Goal: Communication & Community: Ask a question

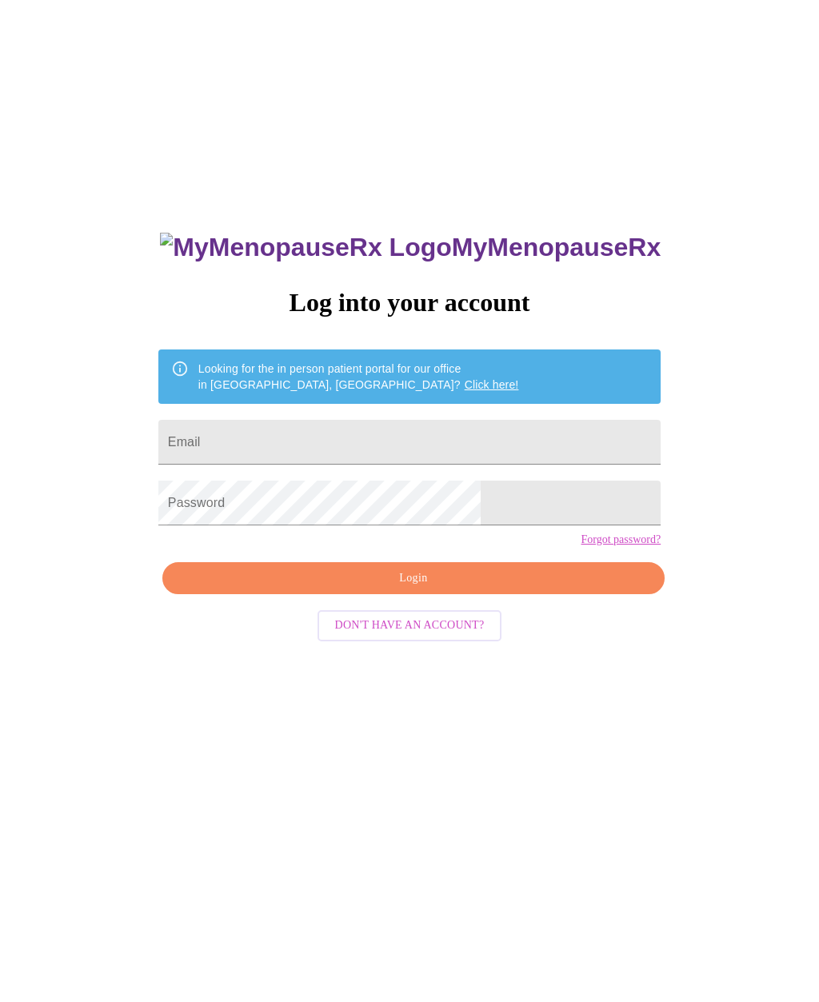
click at [520, 443] on input "Email" at bounding box center [409, 442] width 502 height 45
type input "aa"
type input "[EMAIL_ADDRESS][DOMAIN_NAME]"
click at [520, 588] on span "Login" at bounding box center [413, 578] width 465 height 20
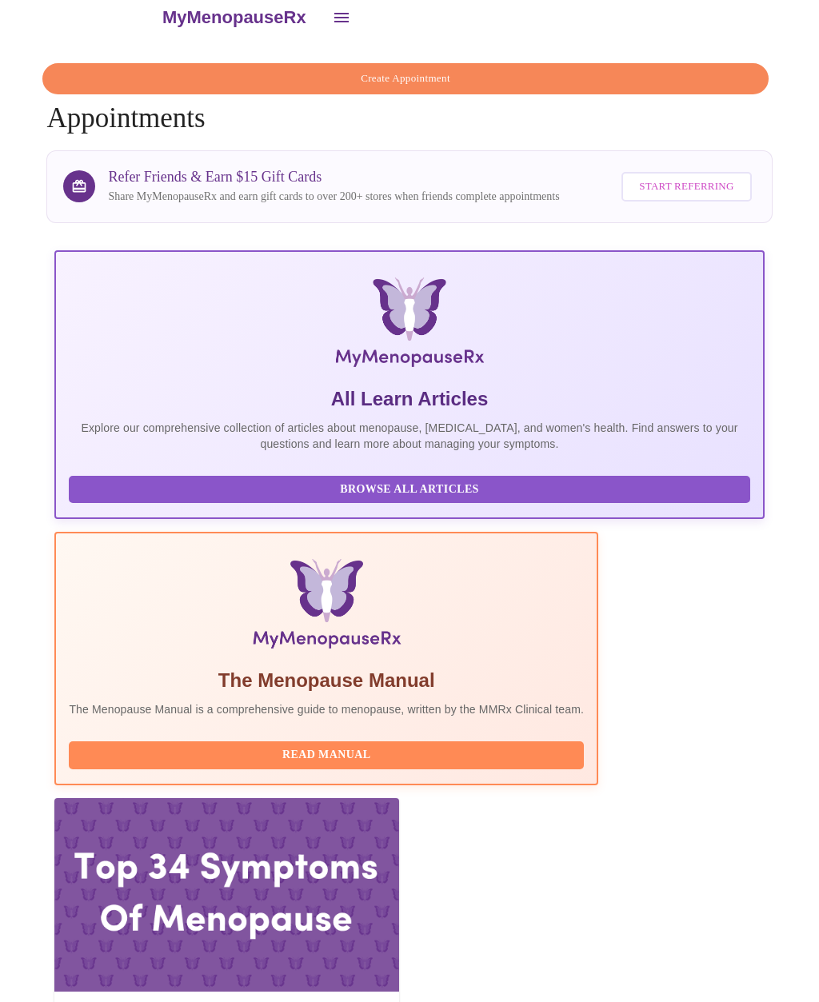
scroll to position [104, 0]
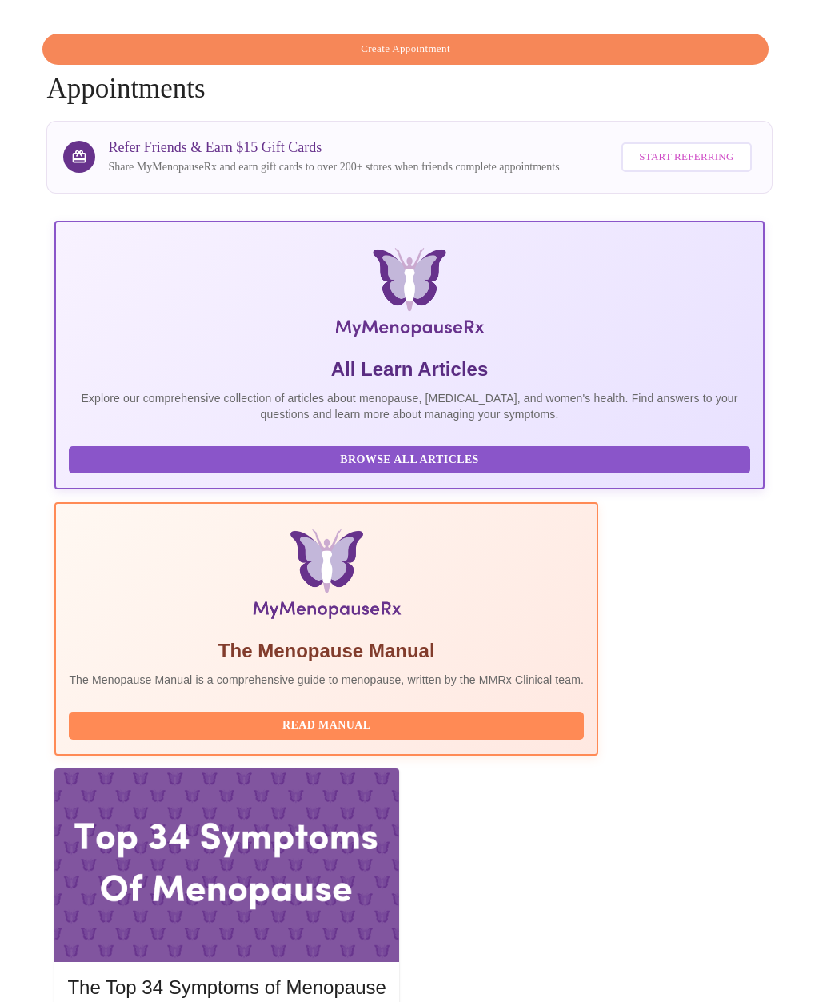
scroll to position [0, 0]
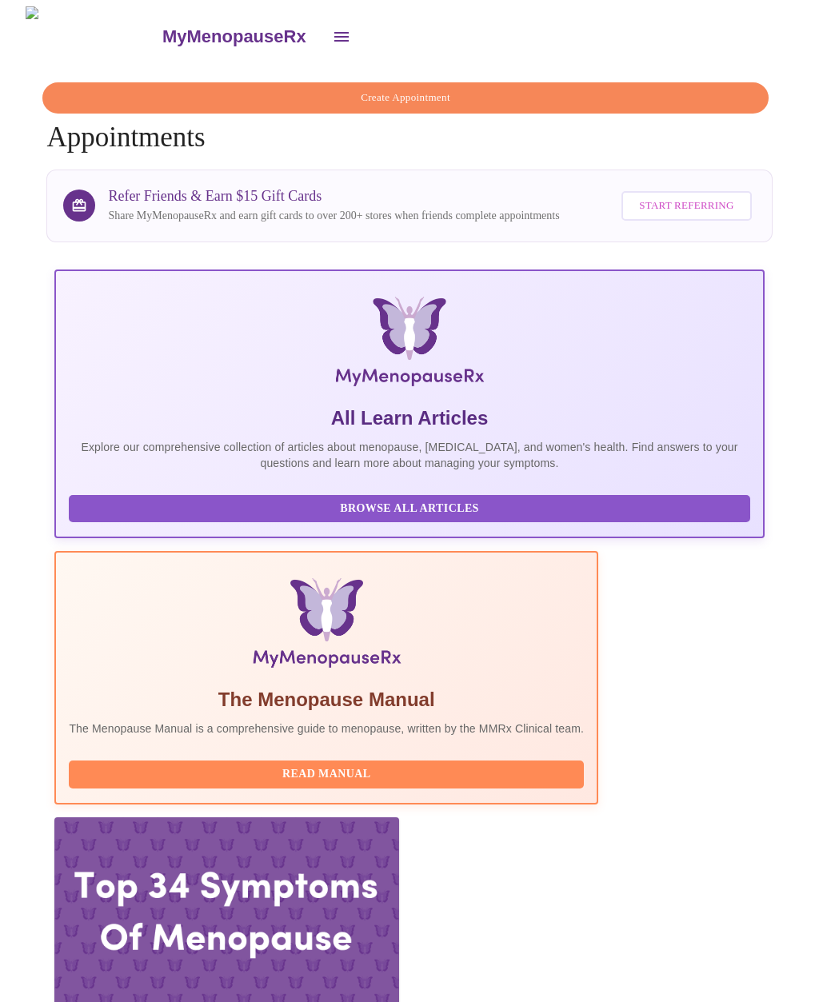
click at [322, 26] on button "open drawer" at bounding box center [341, 37] width 38 height 38
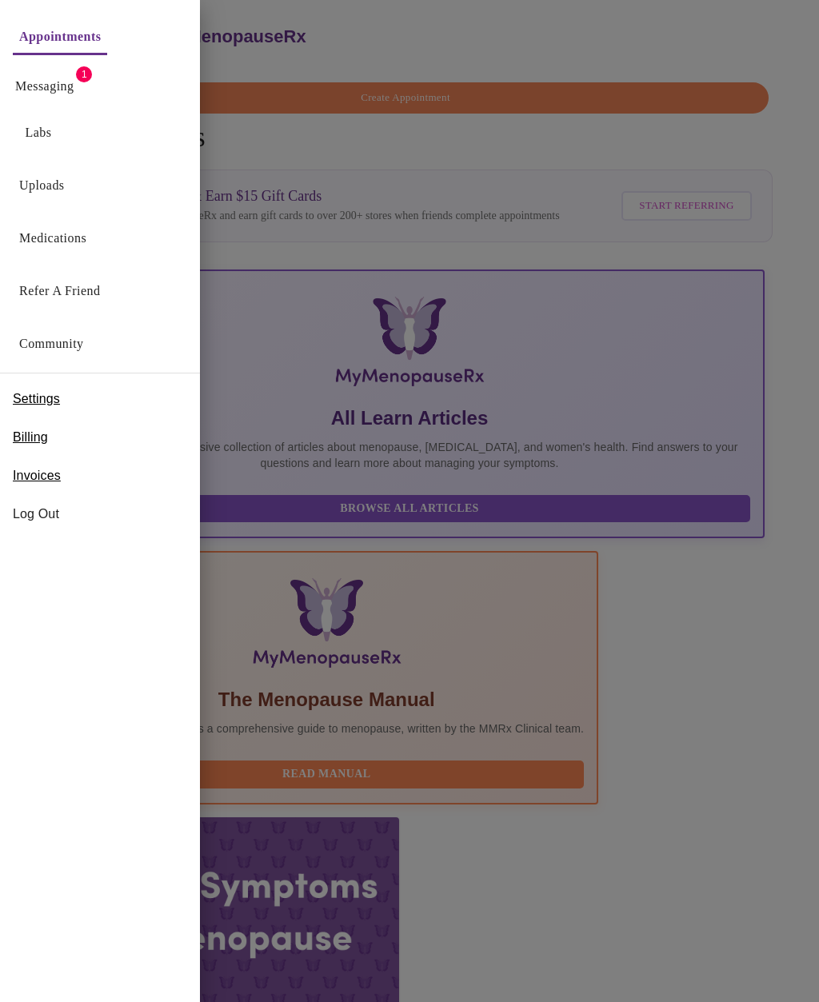
click at [67, 92] on link "Messaging" at bounding box center [44, 86] width 58 height 22
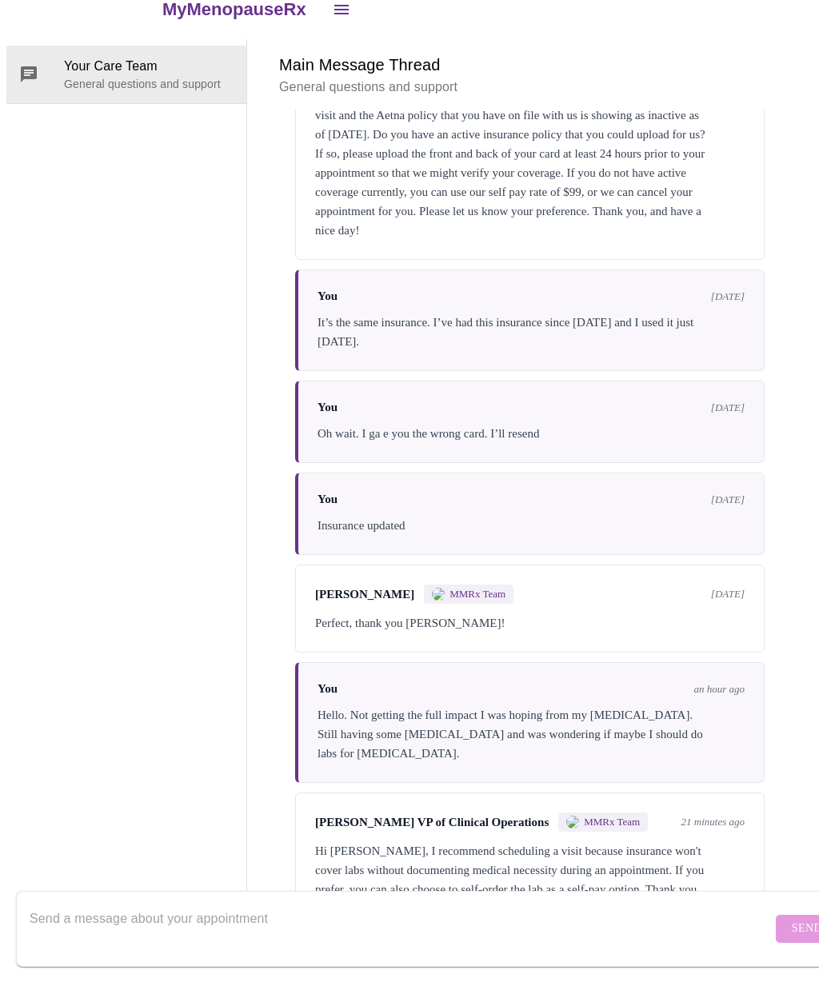
scroll to position [162, 0]
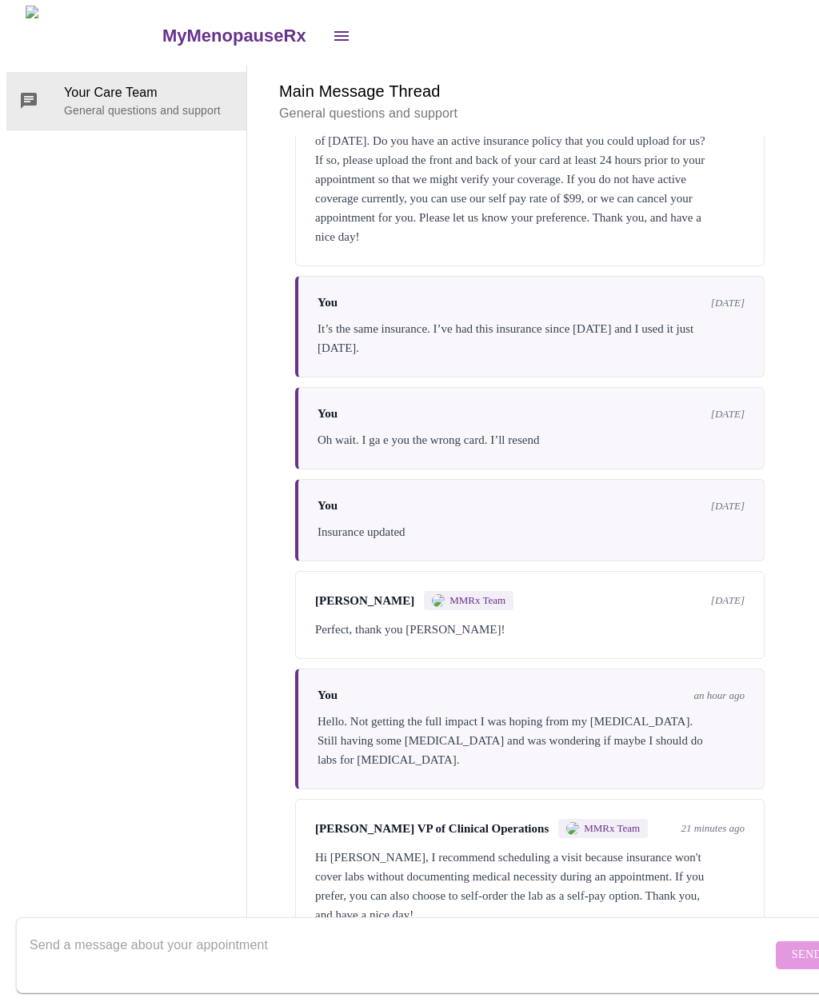
click at [388, 930] on textarea "Send a message about your appointment" at bounding box center [401, 955] width 742 height 51
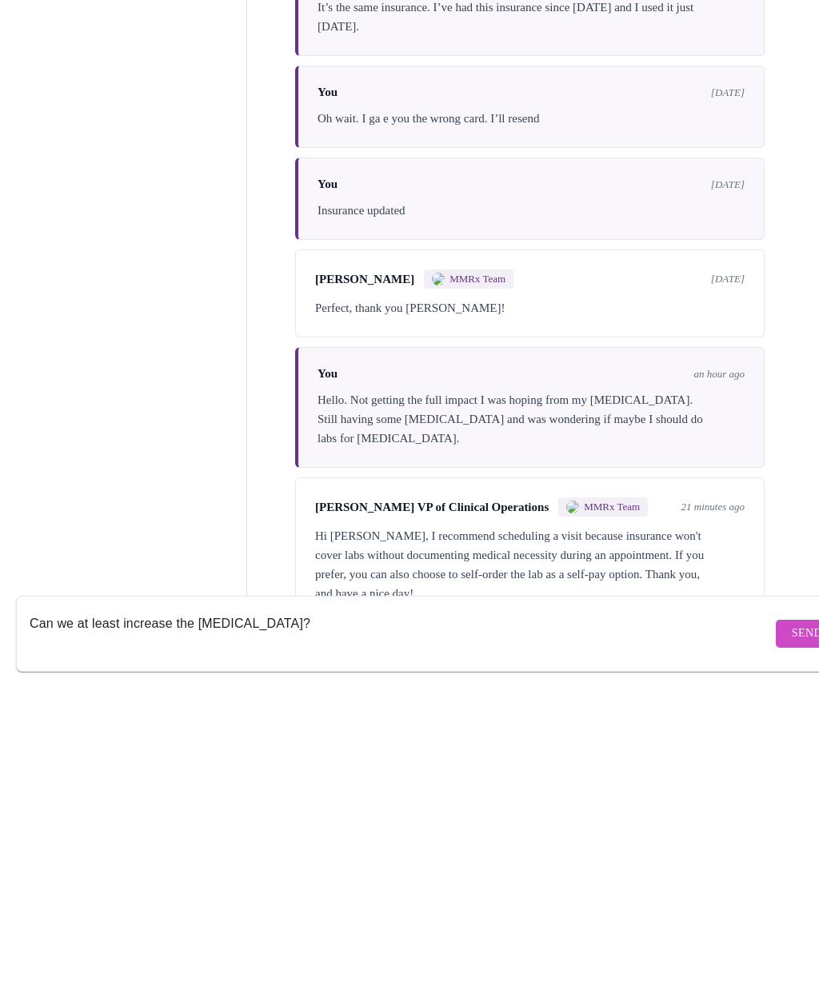
type textarea "Can we at least increase the [MEDICAL_DATA]?"
click at [792, 946] on span "Send" at bounding box center [807, 956] width 30 height 20
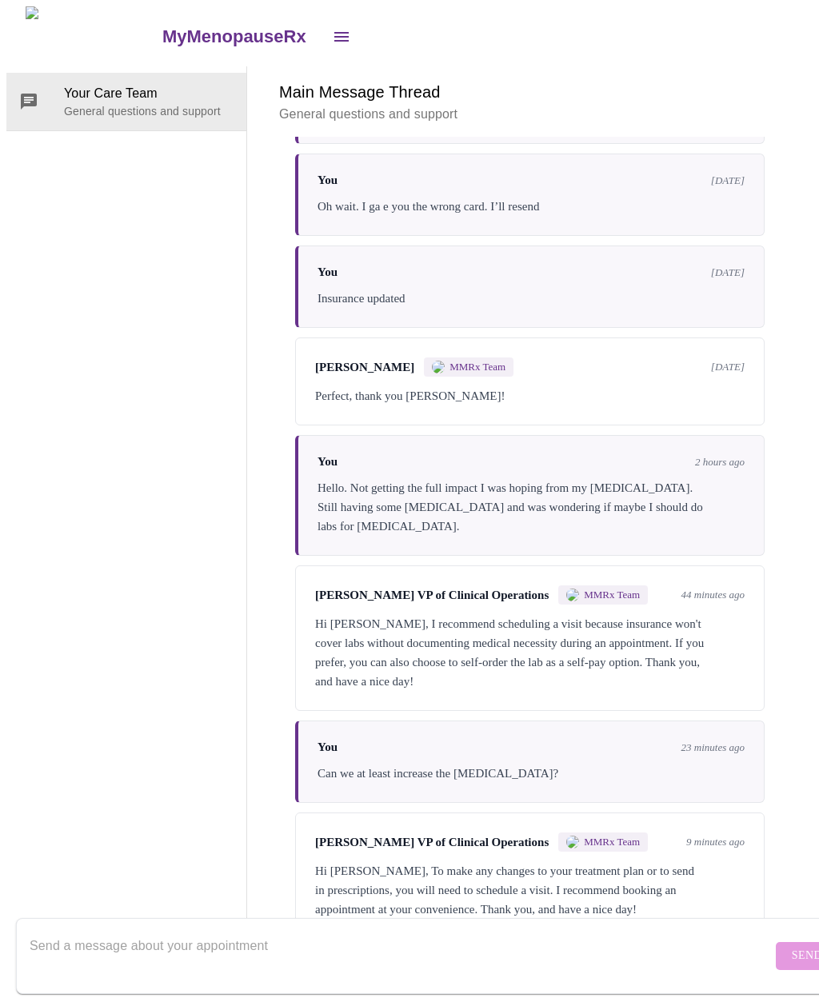
scroll to position [409, 0]
